Goal: Task Accomplishment & Management: Use online tool/utility

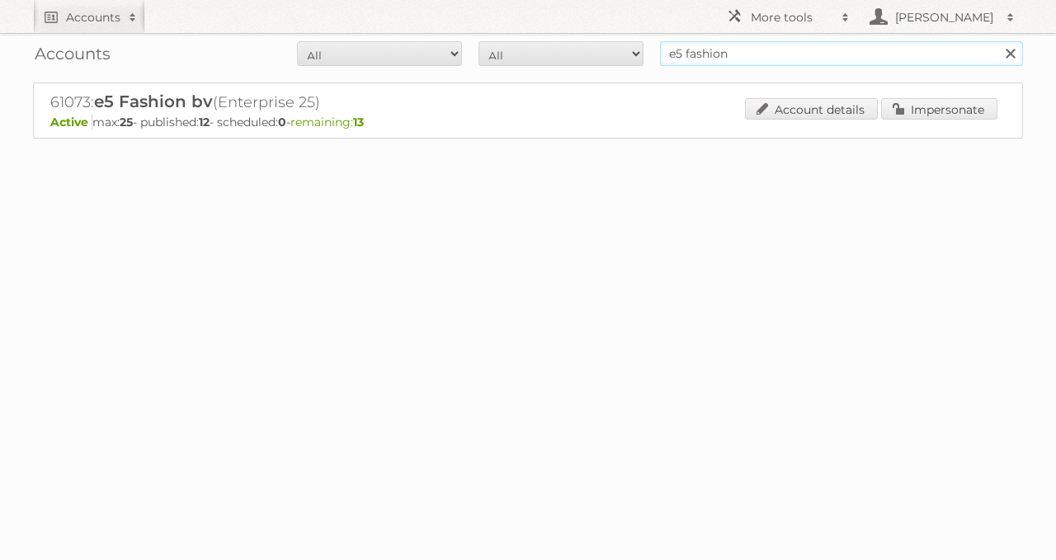
drag, startPoint x: 767, startPoint y: 52, endPoint x: 441, endPoint y: 73, distance: 326.7
click at [468, 82] on div "Accounts All Active Expired Pending All Paid Trials Self service e5 fashion Sea…" at bounding box center [528, 110] width 1056 height 221
type input "euro shop"
click at [998, 41] on input "Search" at bounding box center [1010, 53] width 25 height 25
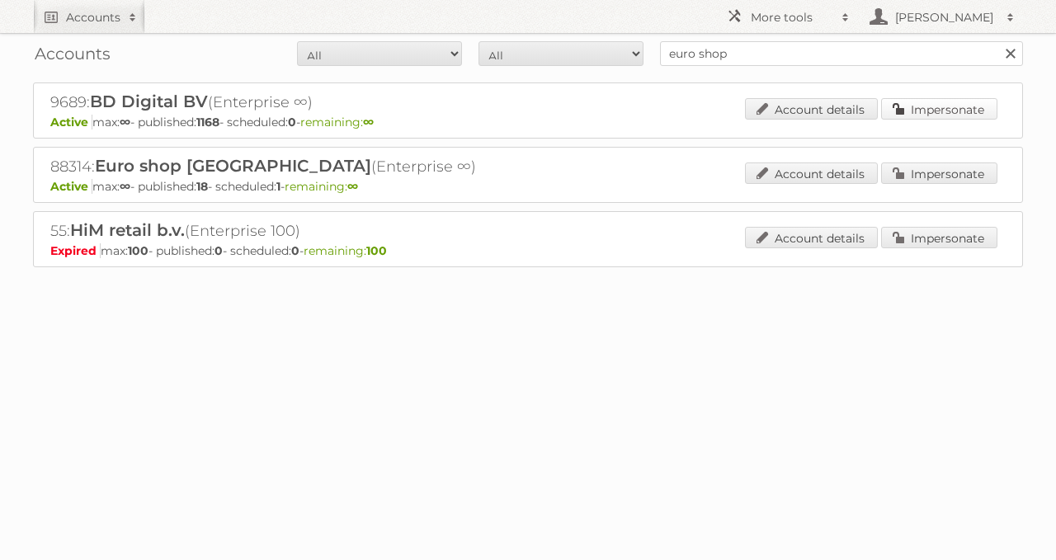
click at [906, 113] on link "Impersonate" at bounding box center [939, 108] width 116 height 21
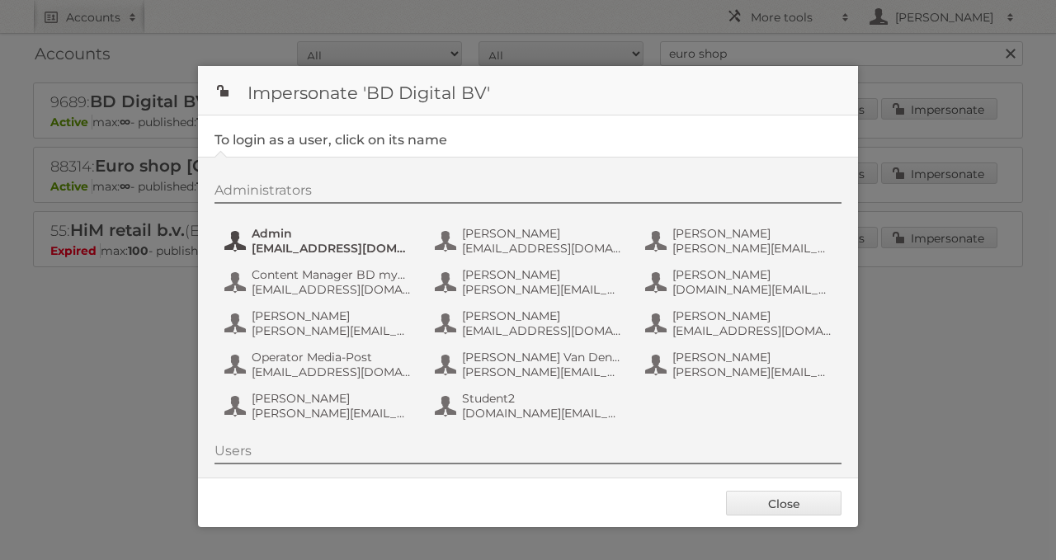
click at [278, 255] on button "Admin admin@agilys.com" at bounding box center [320, 240] width 194 height 33
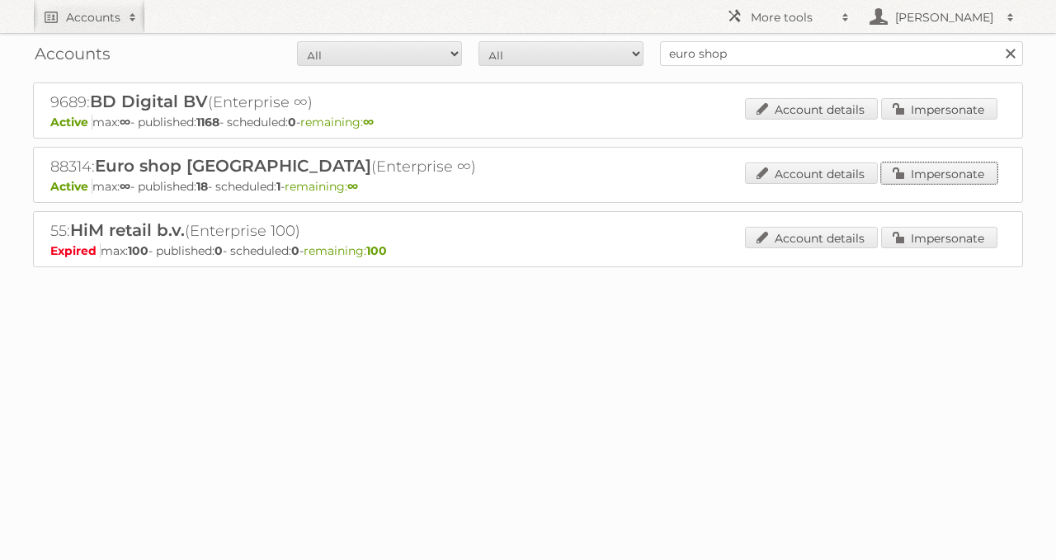
drag, startPoint x: 937, startPoint y: 170, endPoint x: 892, endPoint y: 170, distance: 45.4
click at [938, 170] on link "Impersonate" at bounding box center [939, 173] width 116 height 21
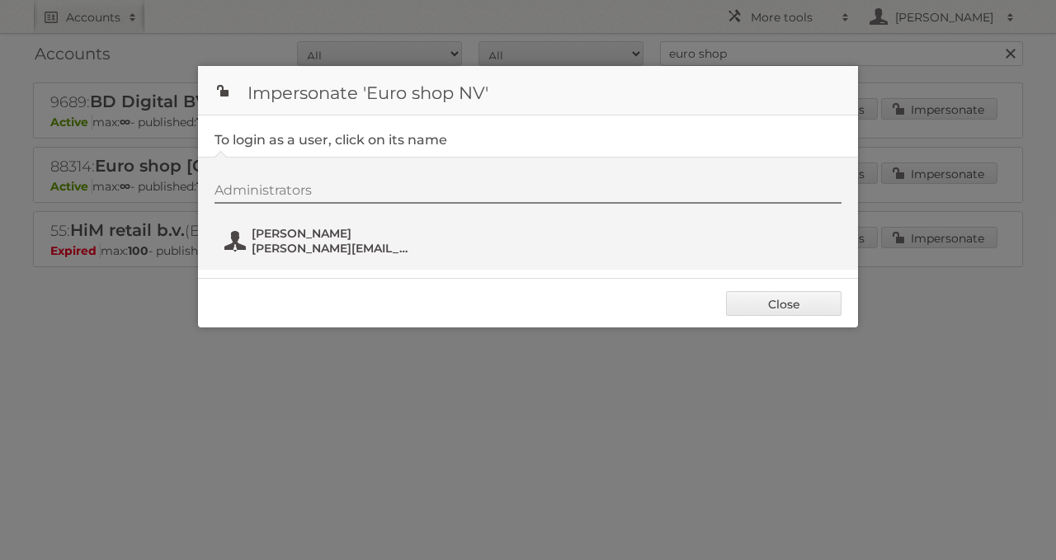
click at [399, 229] on span "Lloyd Vanacker" at bounding box center [332, 233] width 160 height 15
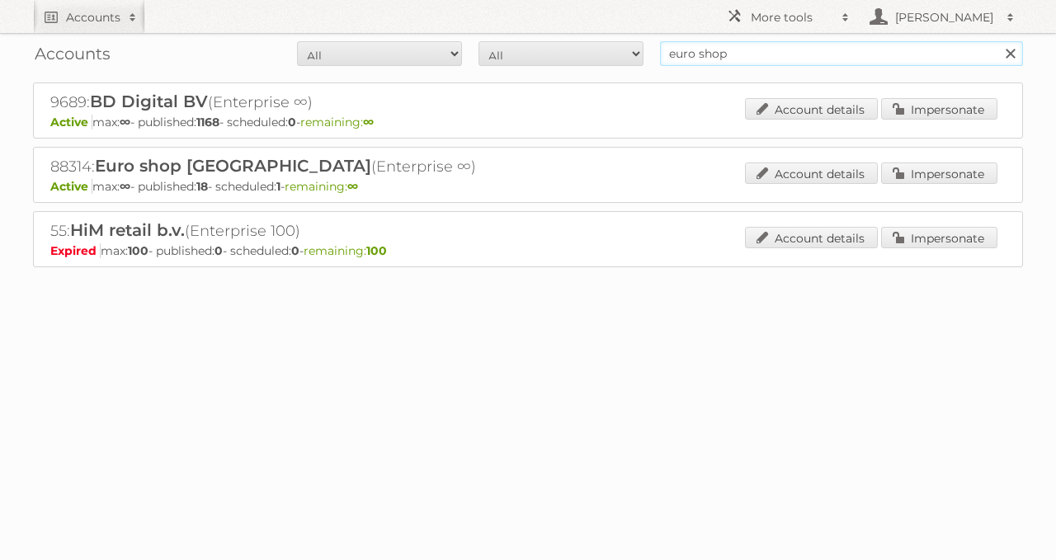
drag, startPoint x: 719, startPoint y: 62, endPoint x: 657, endPoint y: 59, distance: 61.9
click at [657, 59] on form "All Active Expired Pending All Paid Trials Self service euro shop Search" at bounding box center [528, 53] width 990 height 25
drag, startPoint x: 759, startPoint y: 42, endPoint x: 726, endPoint y: 45, distance: 33.2
click at [730, 45] on input "euro shop" at bounding box center [841, 53] width 363 height 25
drag, startPoint x: 681, startPoint y: 50, endPoint x: 664, endPoint y: 50, distance: 16.5
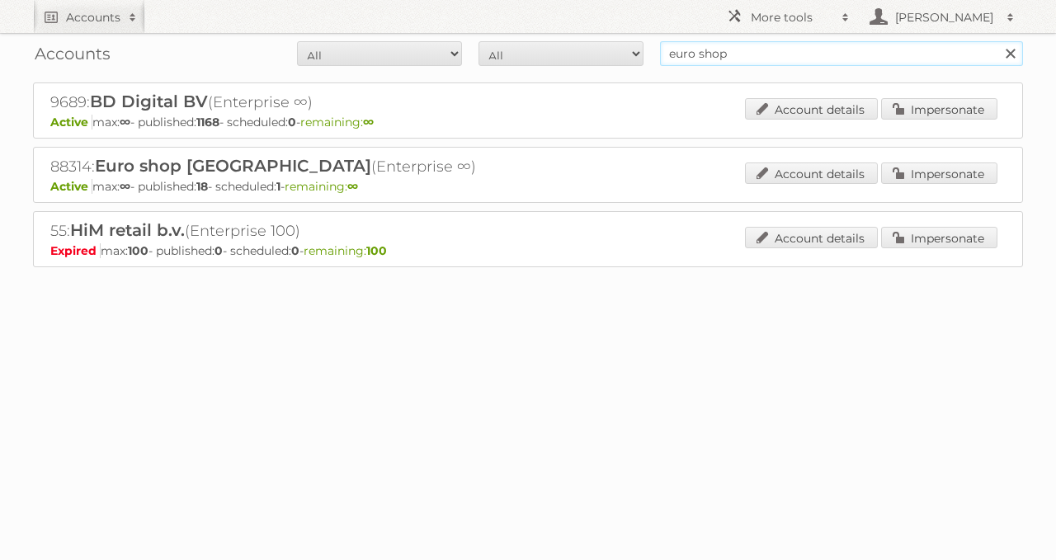
click at [664, 50] on input "euro shop" at bounding box center [841, 53] width 363 height 25
drag, startPoint x: 761, startPoint y: 51, endPoint x: 536, endPoint y: 52, distance: 224.5
click at [621, 51] on form "All Active Expired Pending All Paid Trials Self service euro shop Search" at bounding box center [528, 53] width 990 height 25
drag, startPoint x: 743, startPoint y: 51, endPoint x: 522, endPoint y: 55, distance: 221.2
click at [526, 54] on form "All Active Expired Pending All Paid Trials Self service delahize Search" at bounding box center [528, 53] width 990 height 25
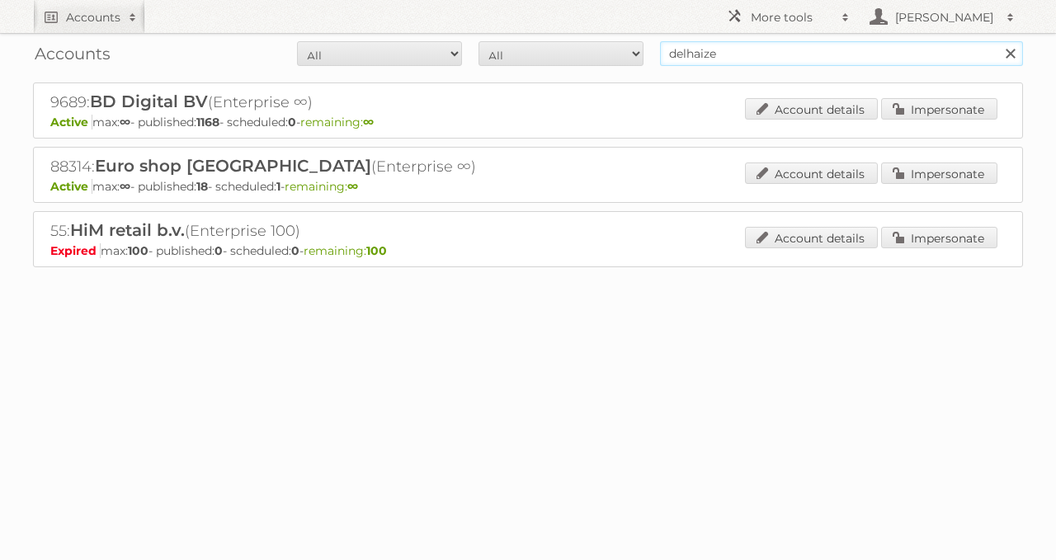
type input "delhaize"
click at [998, 41] on input "Search" at bounding box center [1010, 53] width 25 height 25
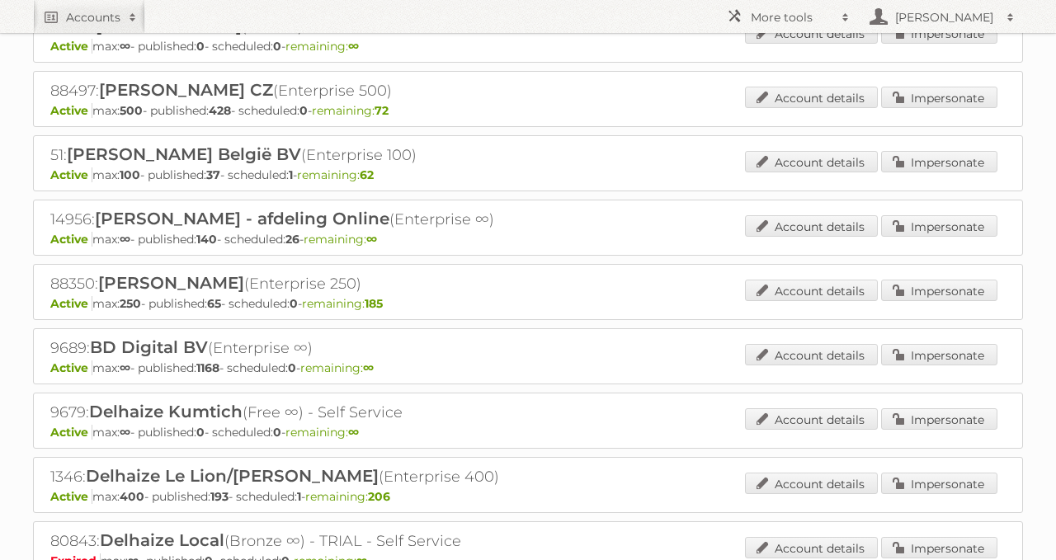
scroll to position [141, 0]
click at [895, 472] on link "Impersonate" at bounding box center [939, 482] width 116 height 21
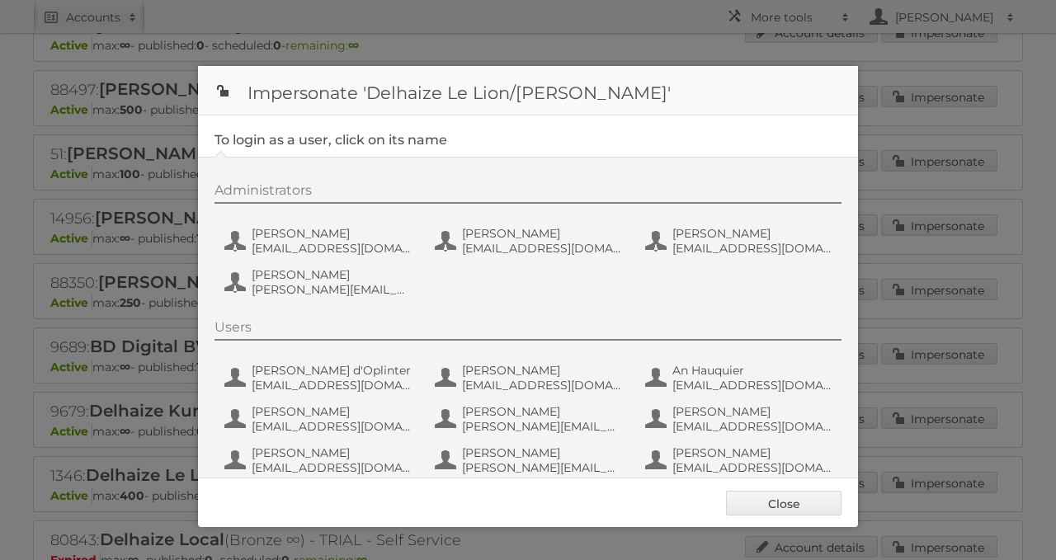
click at [385, 257] on div "Administrators Carlos Vicente Ruiz cvicenteruiz@delhaize.be Kostas kafounis kos…" at bounding box center [537, 242] width 644 height 120
click at [355, 245] on span "cvicenteruiz@delhaize.be" at bounding box center [332, 248] width 160 height 15
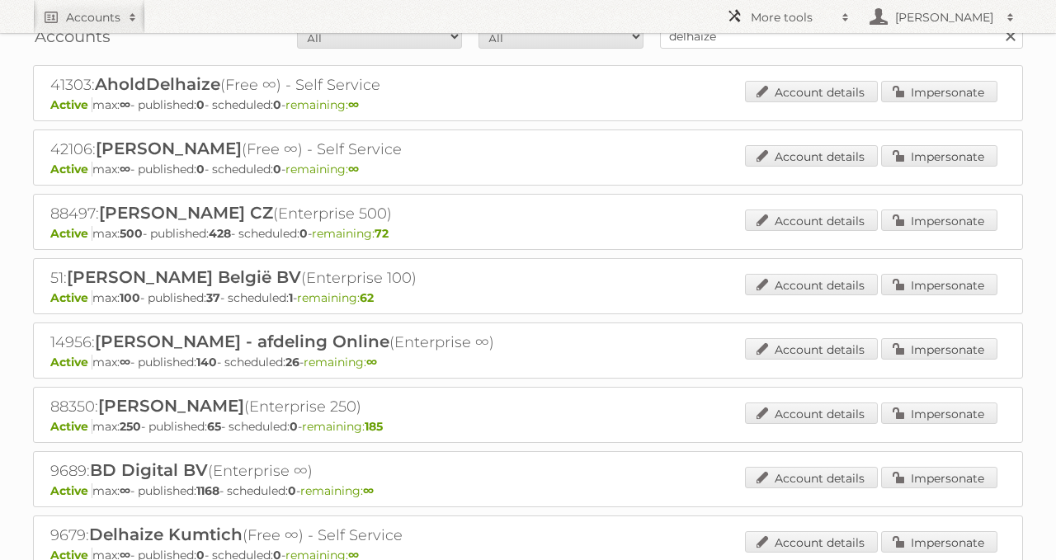
scroll to position [0, 0]
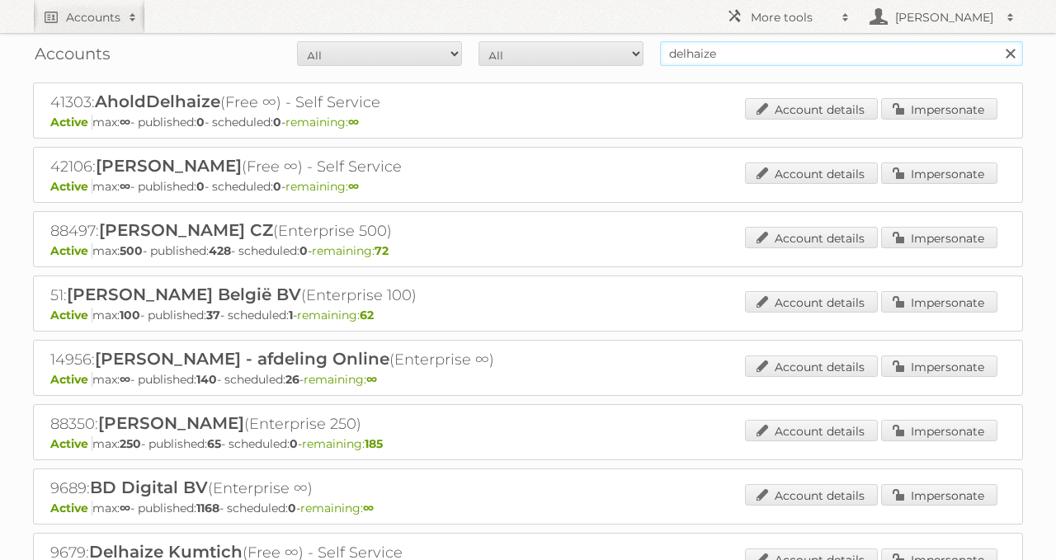
drag, startPoint x: 770, startPoint y: 54, endPoint x: 520, endPoint y: 98, distance: 254.0
type input "media markt"
click at [998, 41] on input "Search" at bounding box center [1010, 53] width 25 height 25
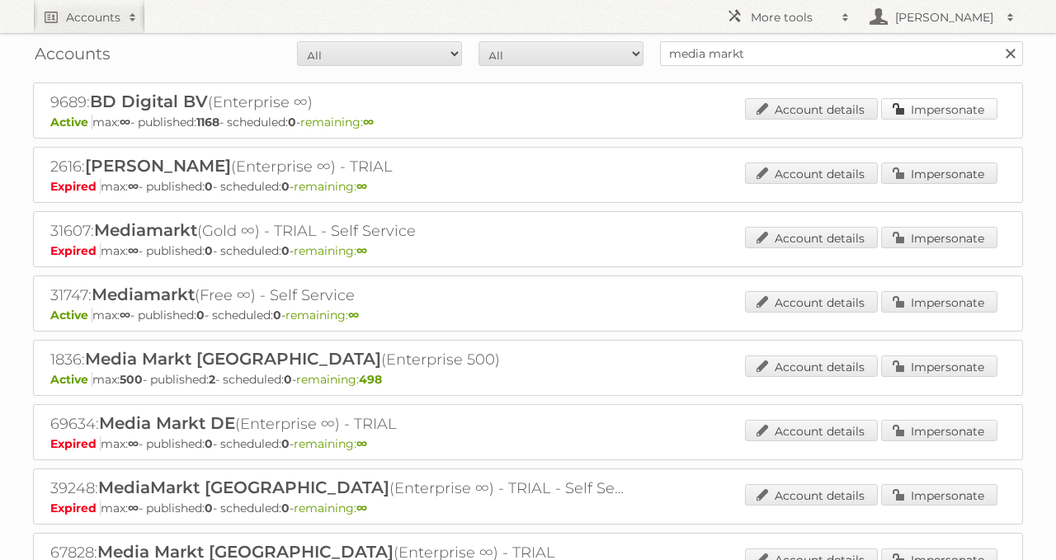
click at [927, 106] on link "Impersonate" at bounding box center [939, 108] width 116 height 21
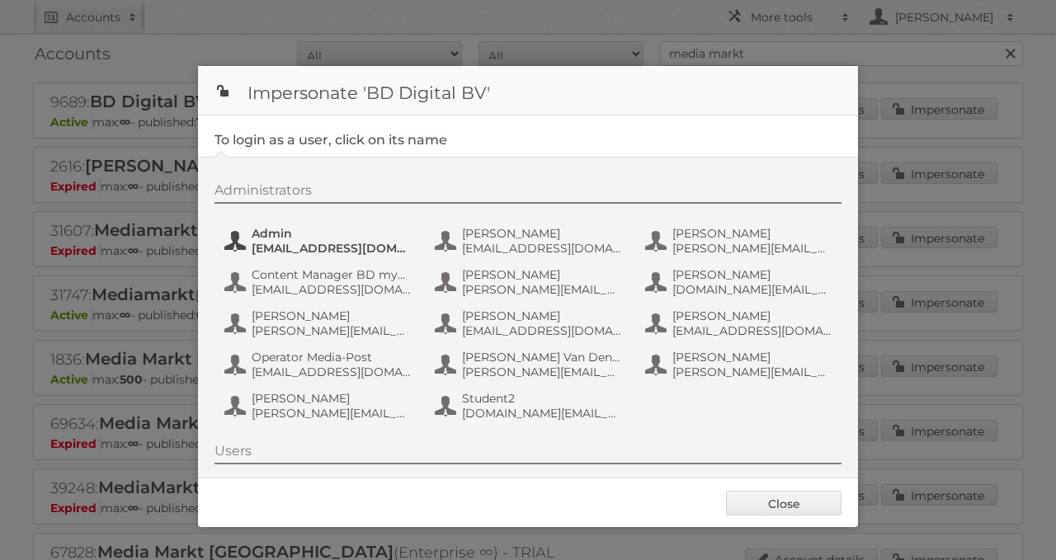
click at [335, 247] on span "admin@agilys.com" at bounding box center [332, 248] width 160 height 15
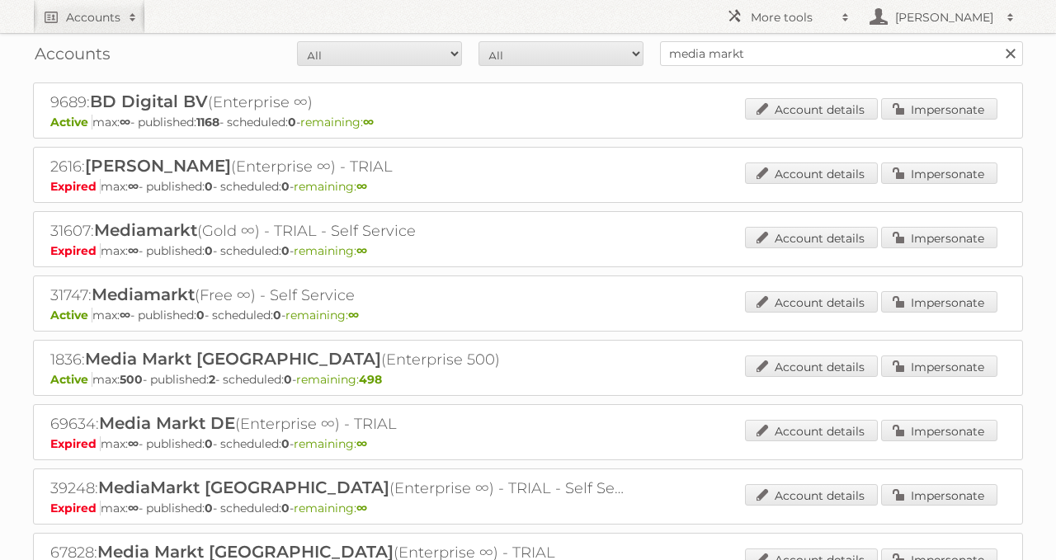
click at [913, 284] on div "31747: Mediamarkt (Free ∞) - Self Service Active max: ∞ - published: 0 - schedu…" at bounding box center [528, 304] width 990 height 56
click at [919, 291] on link "Impersonate" at bounding box center [939, 301] width 116 height 21
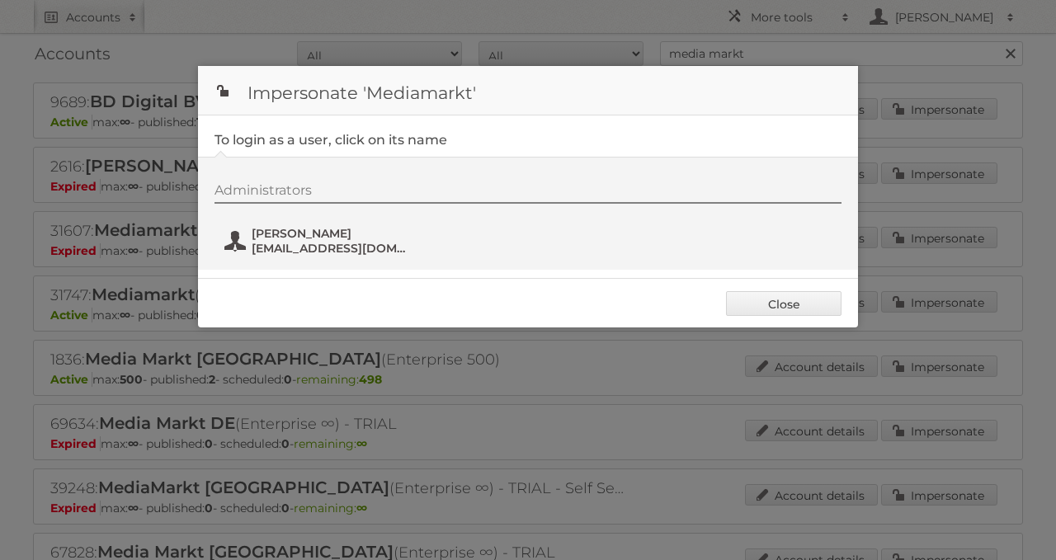
click at [345, 229] on span "Filip Vinckier" at bounding box center [332, 233] width 160 height 15
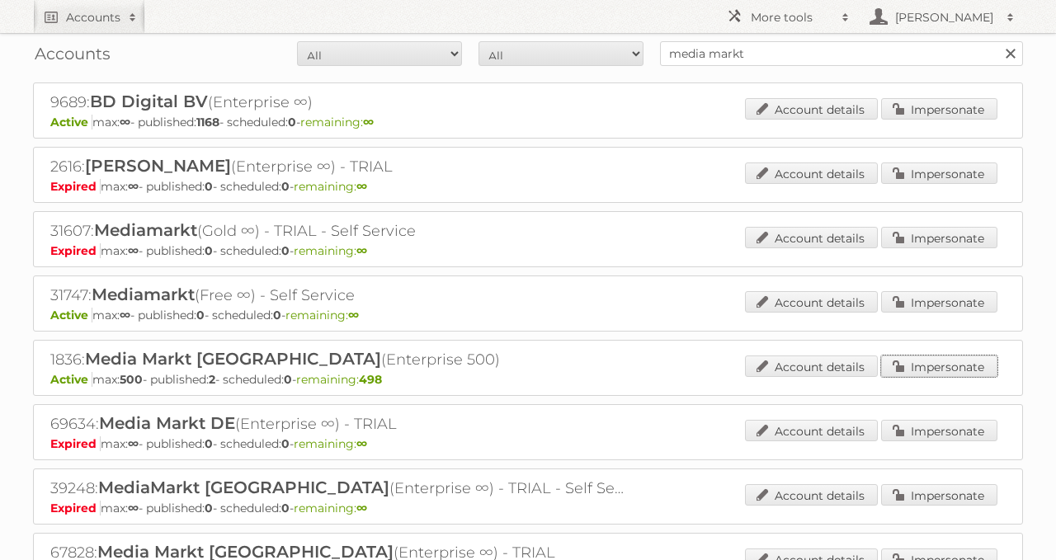
click at [928, 356] on link "Impersonate" at bounding box center [939, 366] width 116 height 21
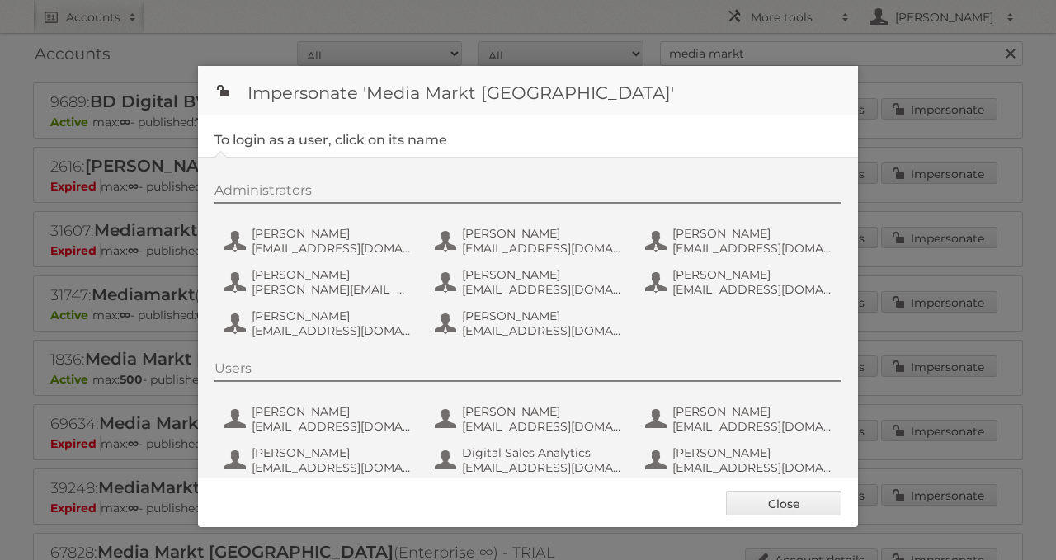
click at [358, 213] on div "Administrators Christophe Bernard bernardc@media-saturn.com Cynthia Van Wiele v…" at bounding box center [537, 263] width 644 height 162
click at [366, 224] on button "Christophe Bernard bernardc@media-saturn.com" at bounding box center [320, 240] width 194 height 33
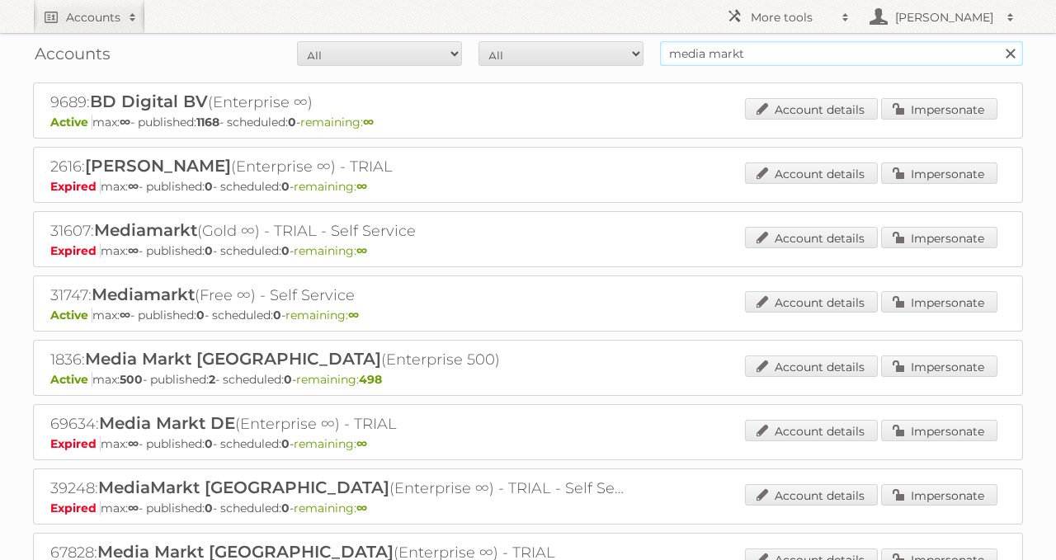
drag, startPoint x: 808, startPoint y: 40, endPoint x: 543, endPoint y: 72, distance: 266.7
click at [544, 72] on div "Accounts All Active Expired Pending All Paid Trials Self service media markt Se…" at bounding box center [528, 53] width 990 height 41
type input "sligro"
click at [998, 41] on input "Search" at bounding box center [1010, 53] width 25 height 25
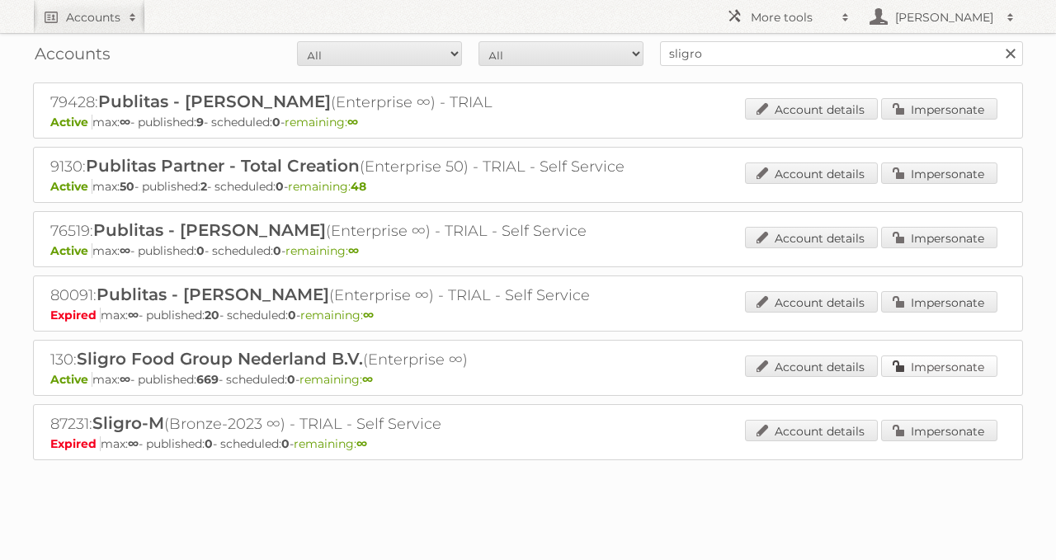
click at [894, 359] on link "Impersonate" at bounding box center [939, 366] width 116 height 21
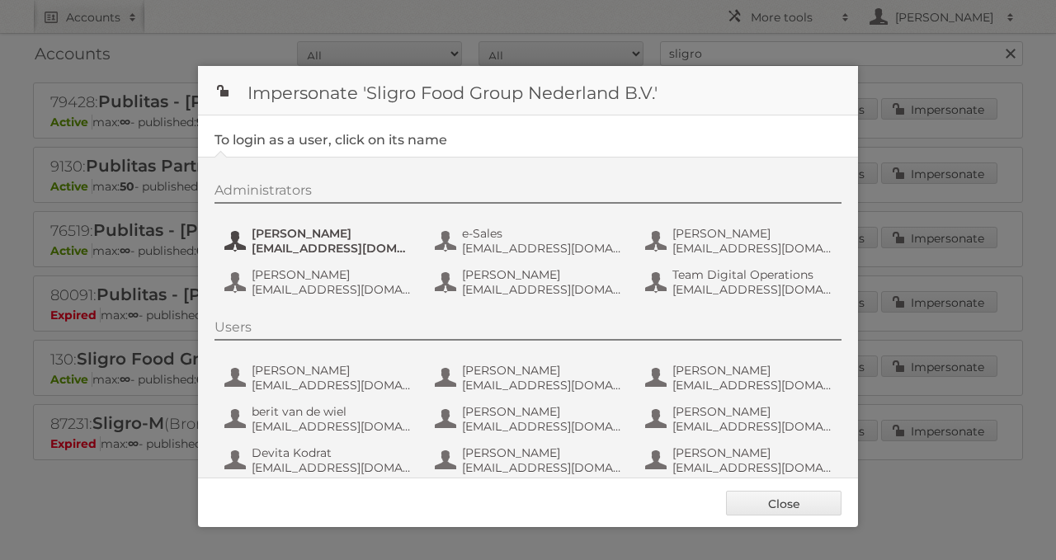
click at [372, 243] on span "dvaneijk@sligro.nl" at bounding box center [332, 248] width 160 height 15
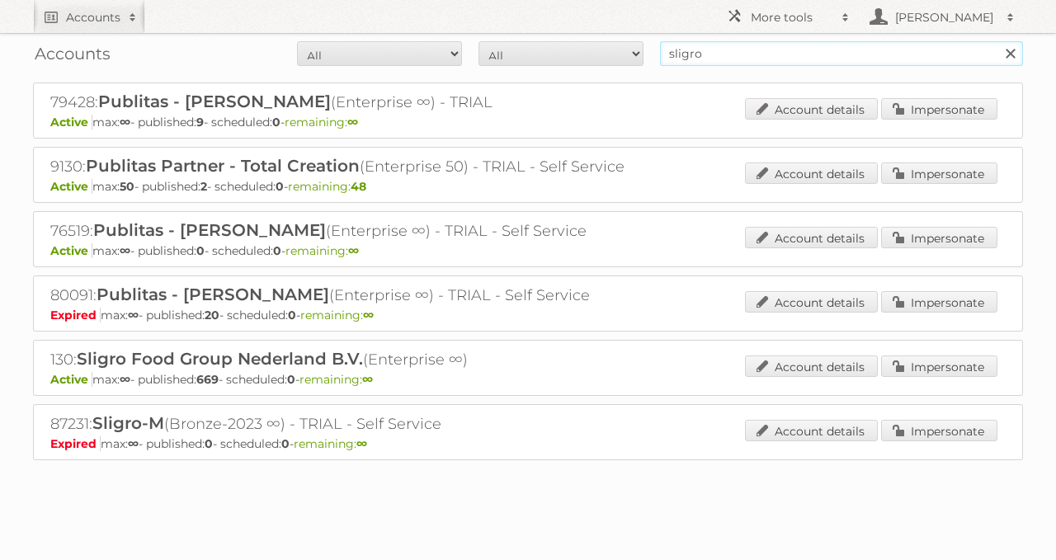
drag, startPoint x: 780, startPoint y: 51, endPoint x: 596, endPoint y: 54, distance: 184.0
click at [597, 54] on form "All Active Expired Pending All Paid Trials Self service sligro Search" at bounding box center [528, 53] width 990 height 25
paste input "22549"
type input "22549"
click at [998, 41] on input "Search" at bounding box center [1010, 53] width 25 height 25
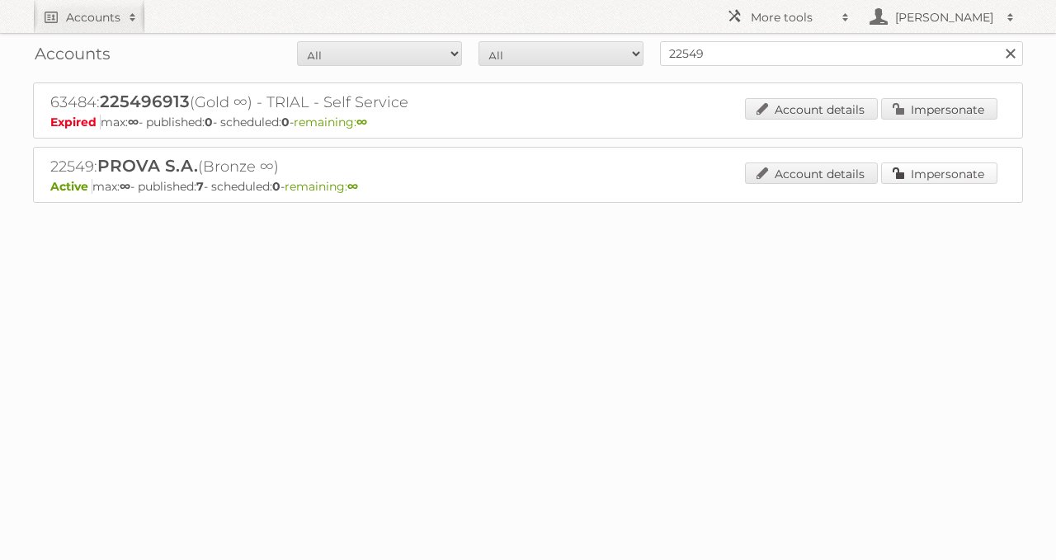
click at [931, 169] on link "Impersonate" at bounding box center [939, 173] width 116 height 21
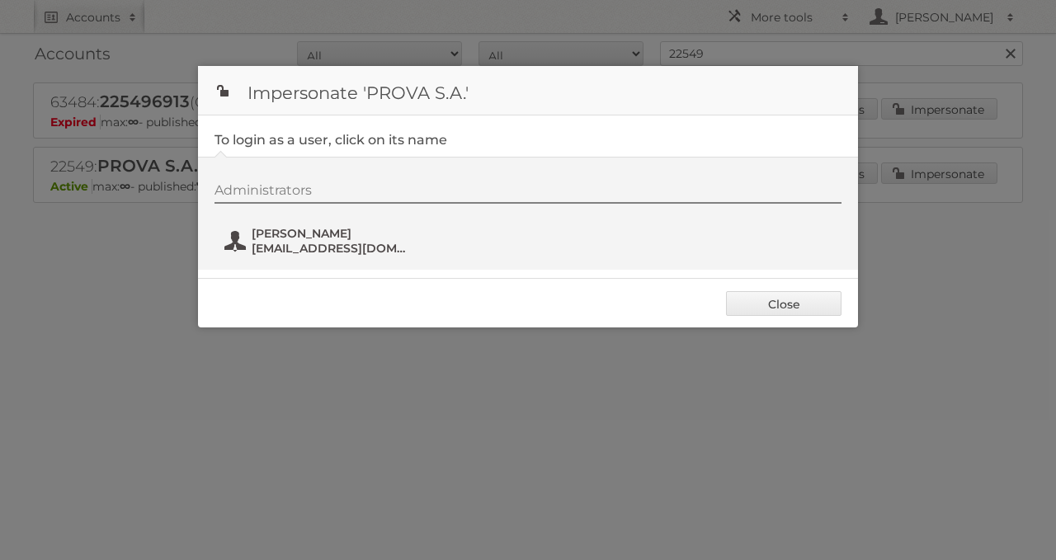
click at [376, 242] on span "[EMAIL_ADDRESS][DOMAIN_NAME]" at bounding box center [332, 248] width 160 height 15
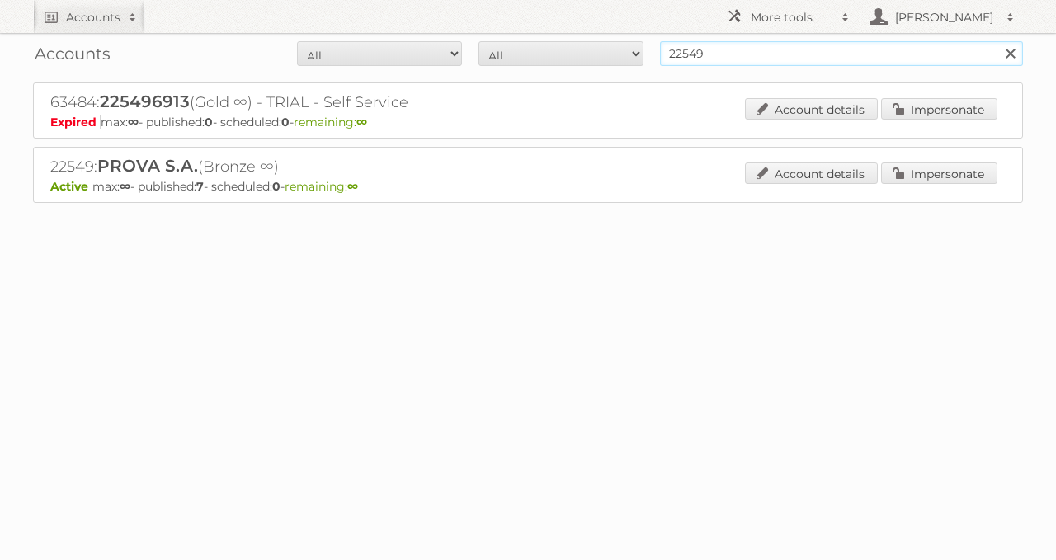
drag, startPoint x: 645, startPoint y: 43, endPoint x: 600, endPoint y: 40, distance: 45.5
click at [600, 40] on div "Accounts All Active Expired Pending All Paid Trials Self service 22549 Search" at bounding box center [528, 53] width 990 height 41
type input "[PERSON_NAME]"
click at [998, 41] on input "Search" at bounding box center [1010, 53] width 25 height 25
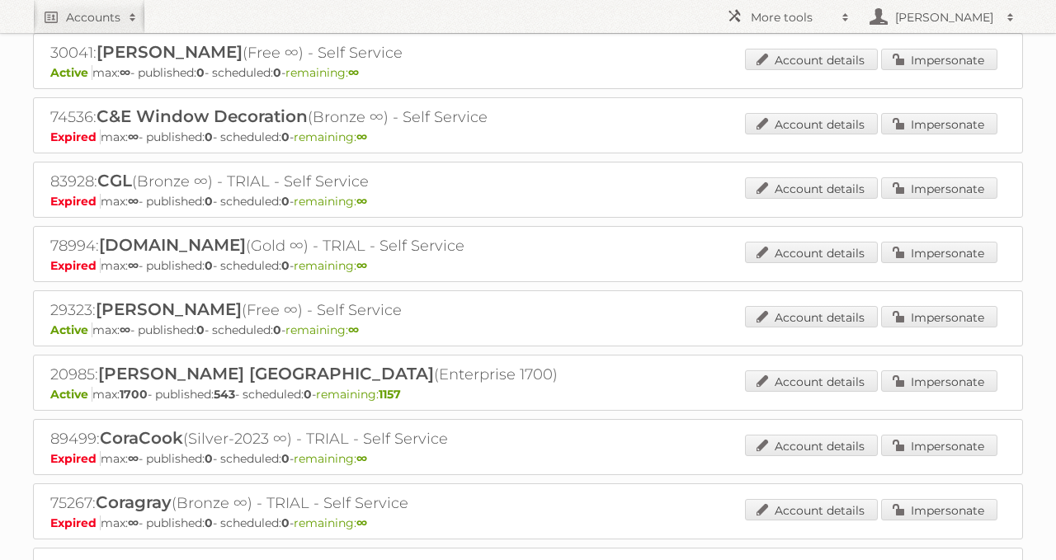
scroll to position [836, 0]
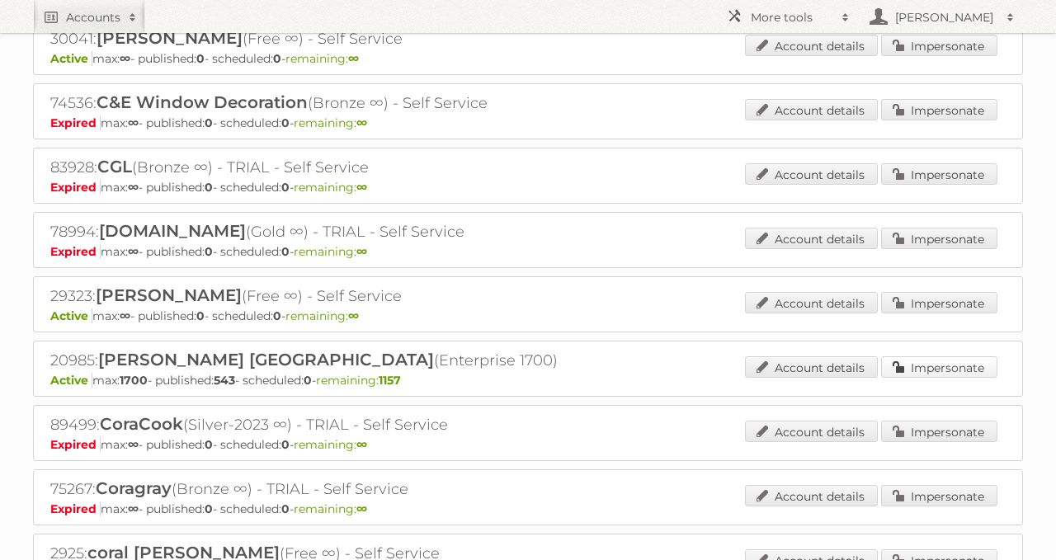
click at [896, 356] on link "Impersonate" at bounding box center [939, 366] width 116 height 21
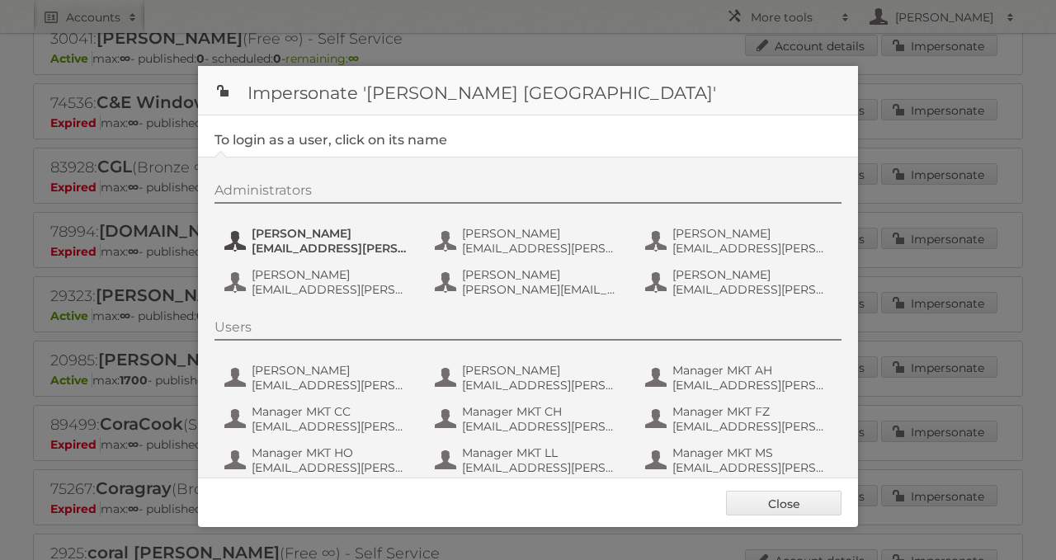
click at [239, 233] on button "[PERSON_NAME] [EMAIL_ADDRESS][PERSON_NAME][DOMAIN_NAME]" at bounding box center [320, 240] width 194 height 33
